Goal: Find specific page/section: Find specific page/section

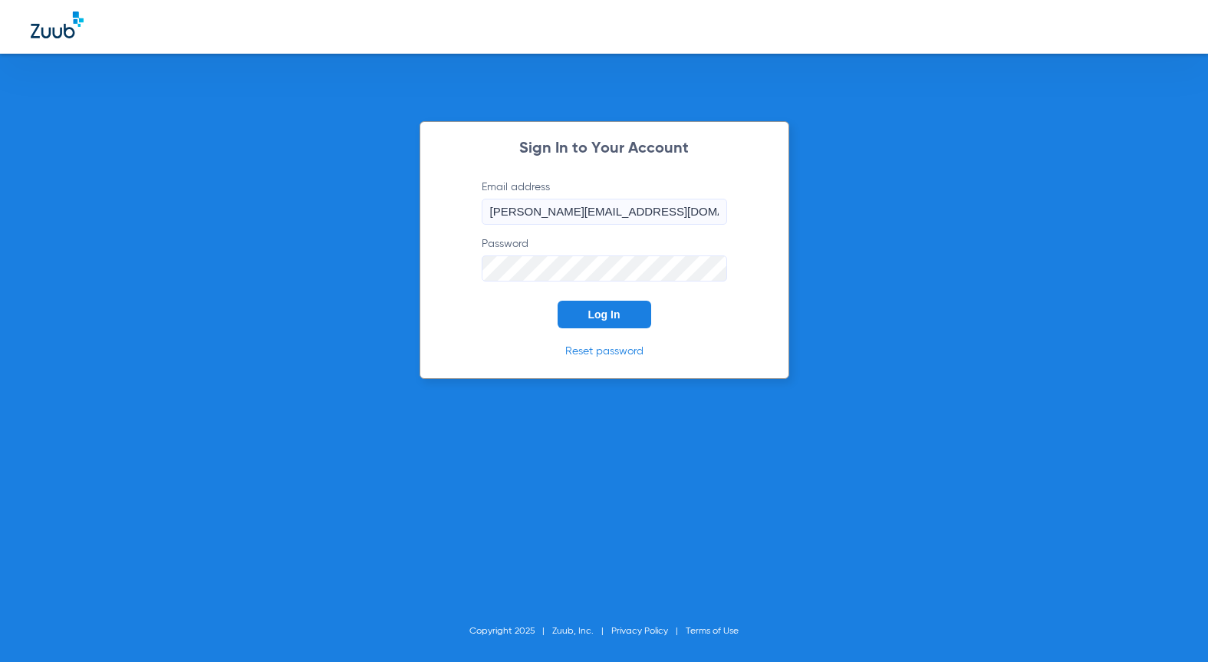
click at [590, 317] on span "Log In" at bounding box center [604, 314] width 32 height 12
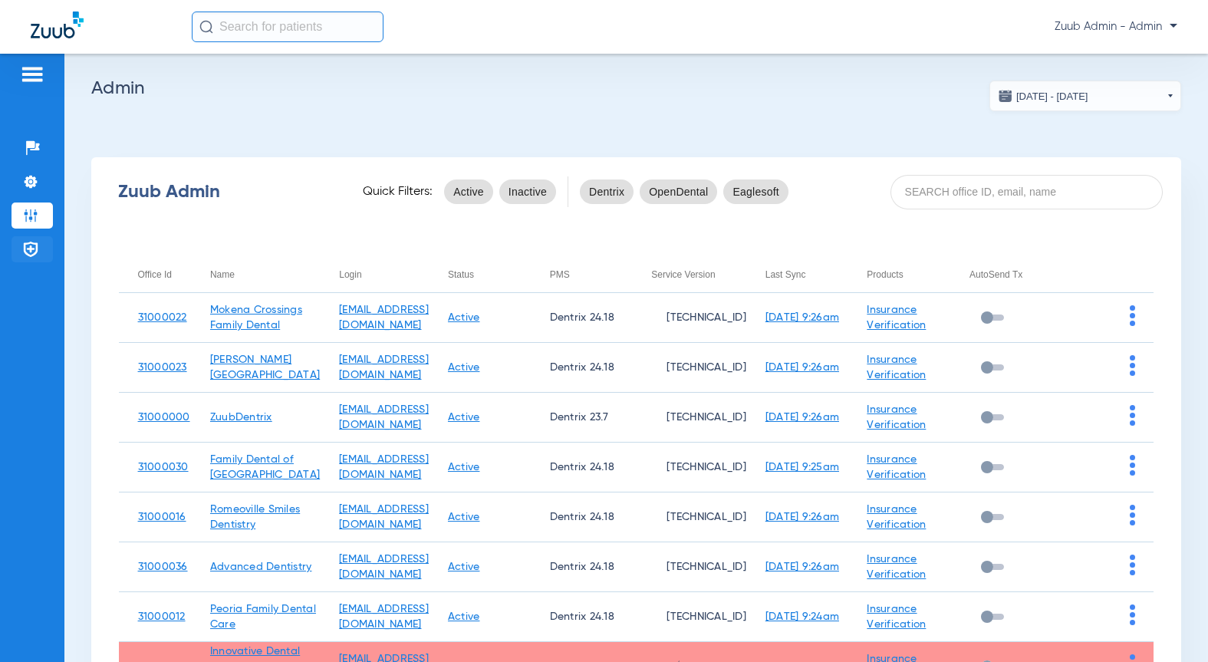
click at [44, 247] on li "Payer Network" at bounding box center [32, 249] width 41 height 26
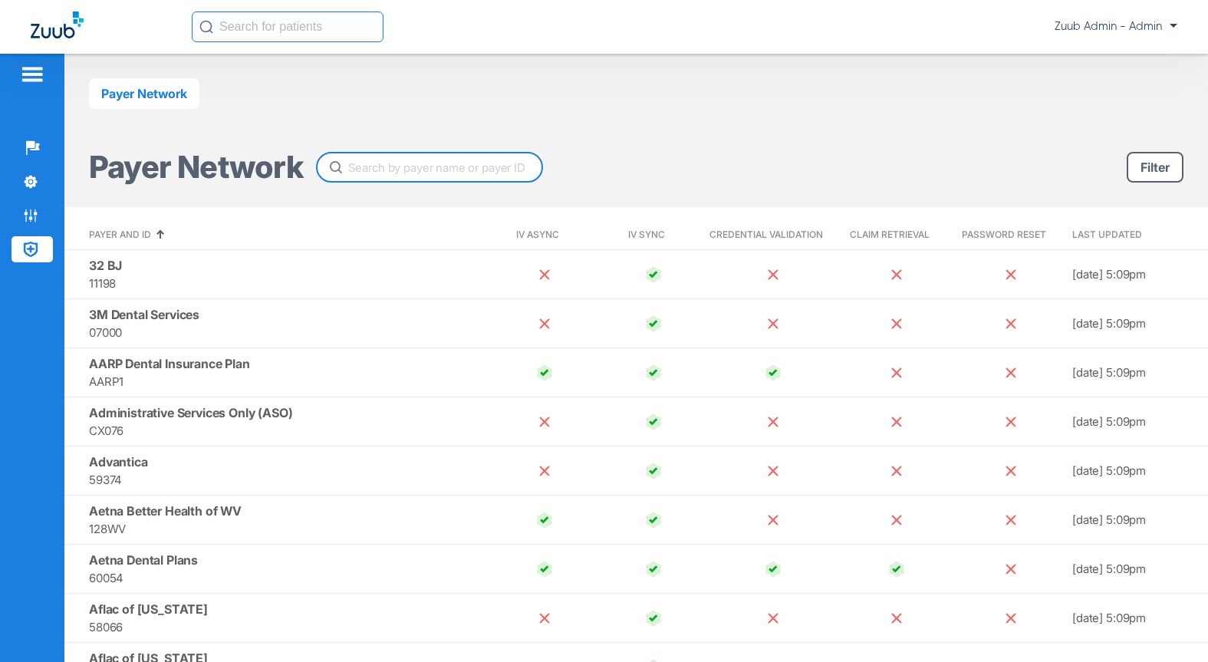
click at [397, 165] on input "text" at bounding box center [429, 167] width 227 height 31
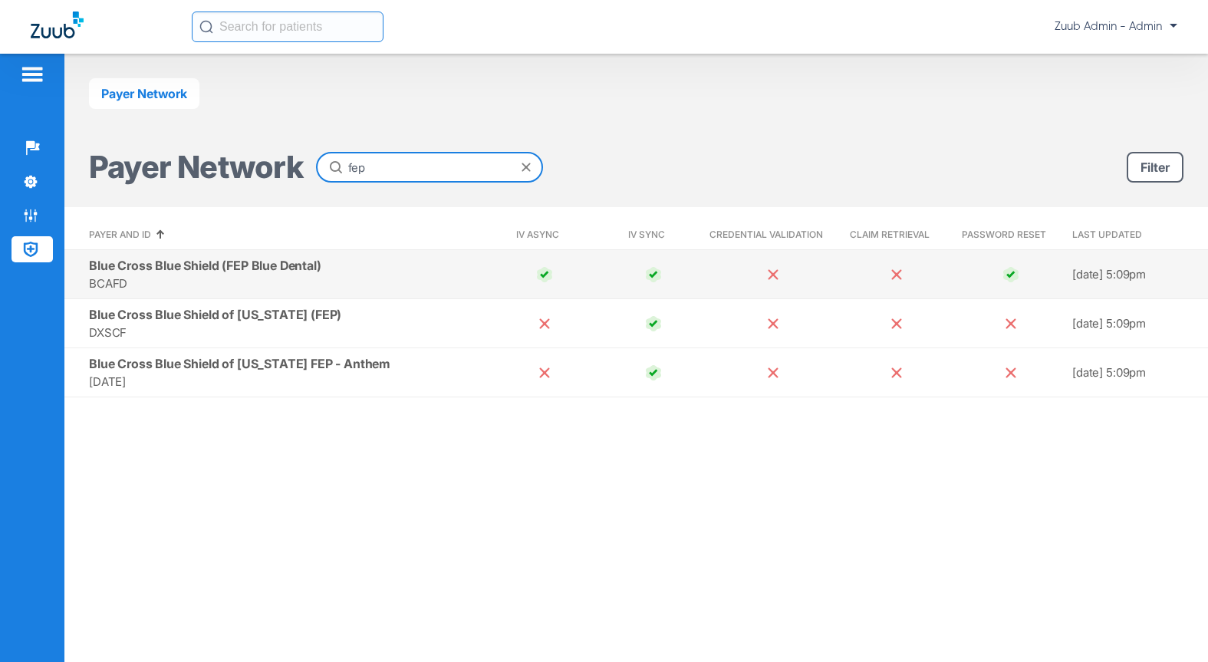
type input "fep"
click at [367, 276] on span "BCAFD" at bounding box center [286, 284] width 395 height 18
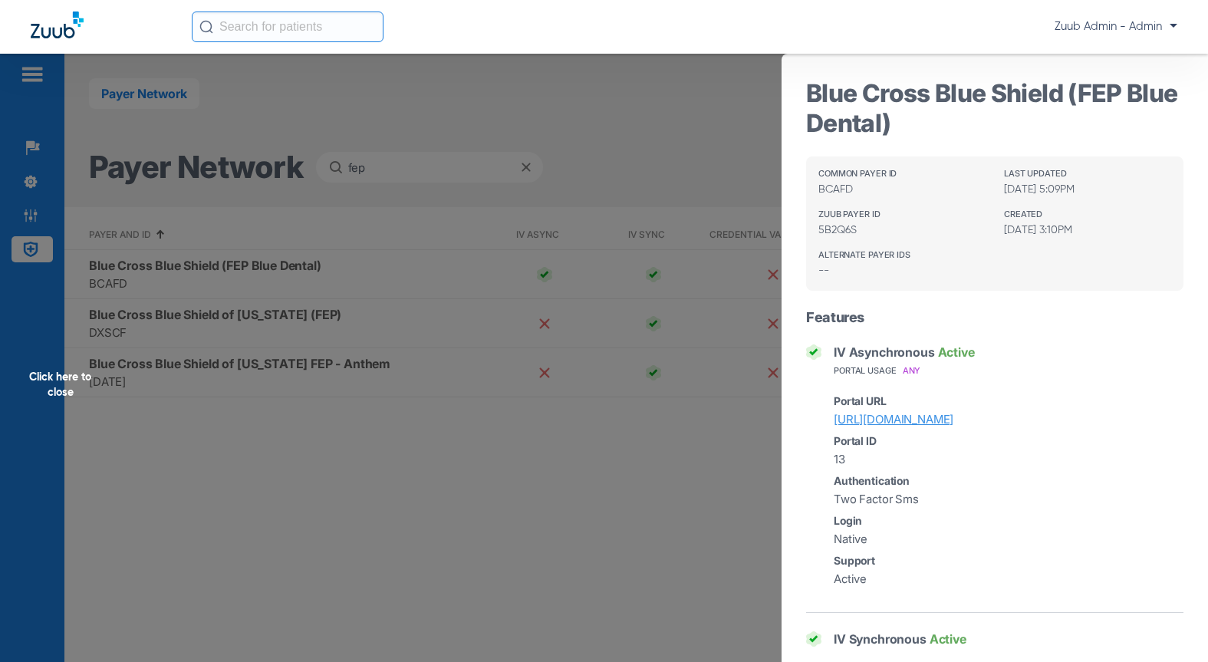
click at [635, 545] on div "Click here to close" at bounding box center [604, 385] width 1208 height 662
